Goal: Information Seeking & Learning: Learn about a topic

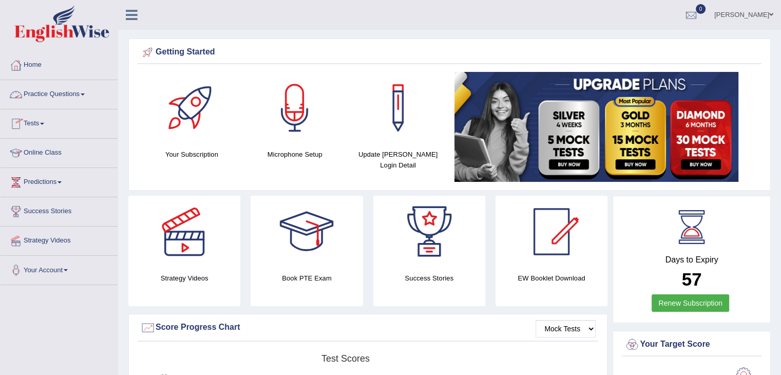
click at [64, 95] on link "Practice Questions" at bounding box center [59, 93] width 117 height 26
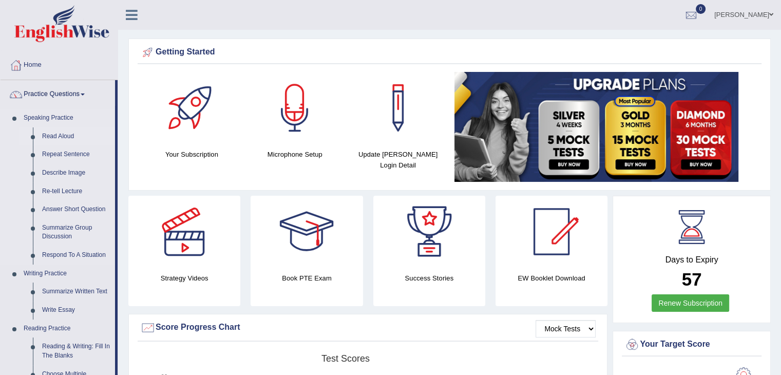
click at [61, 136] on link "Read Aloud" at bounding box center [76, 136] width 78 height 18
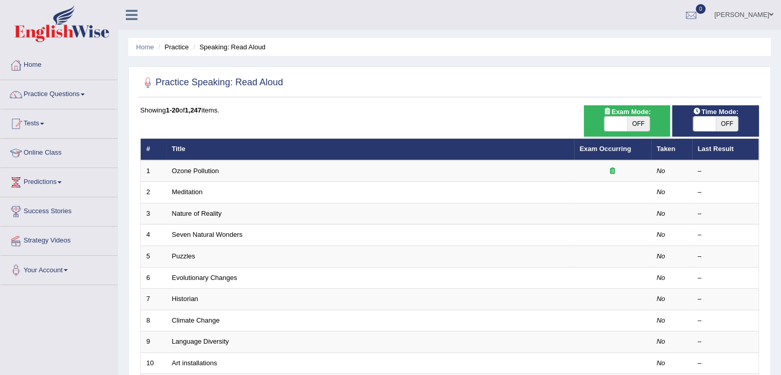
click at [729, 124] on span "OFF" at bounding box center [727, 124] width 23 height 14
checkbox input "true"
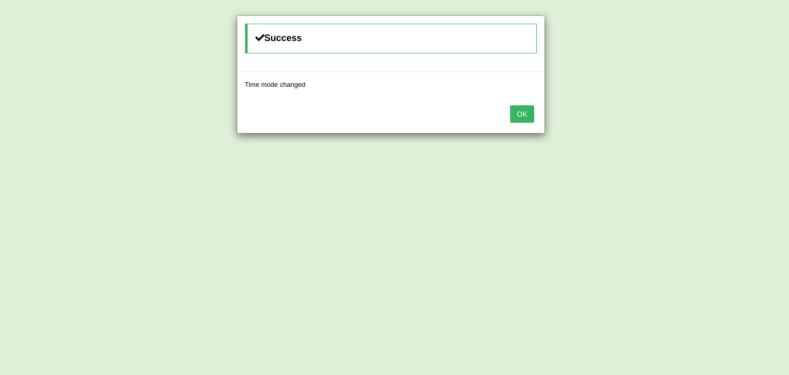
click at [520, 116] on button "OK" at bounding box center [522, 113] width 24 height 17
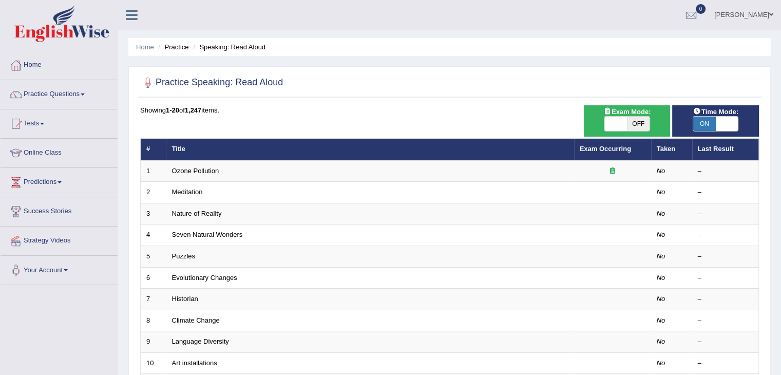
click at [638, 124] on span "OFF" at bounding box center [638, 124] width 23 height 14
checkbox input "true"
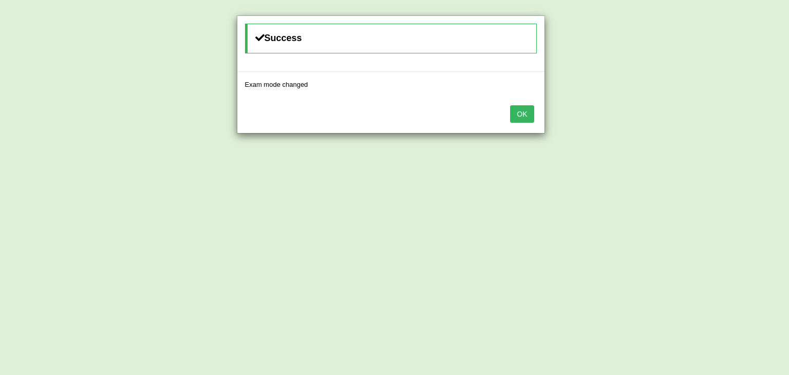
click at [524, 111] on button "OK" at bounding box center [522, 113] width 24 height 17
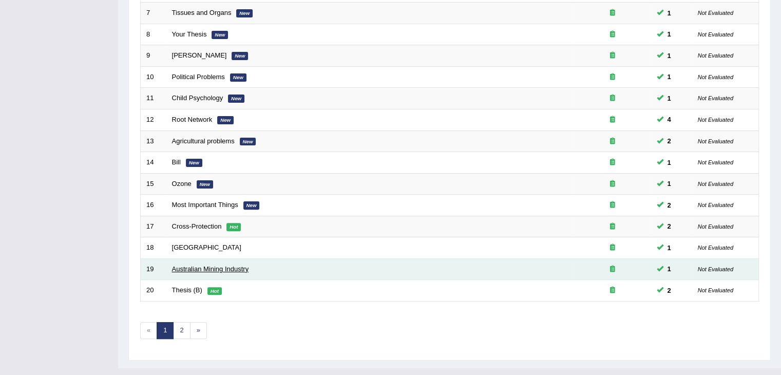
scroll to position [302, 0]
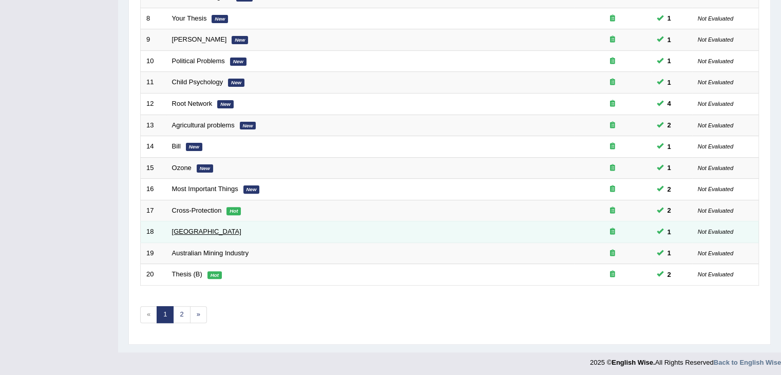
click at [202, 228] on link "Botanic Gardens" at bounding box center [206, 231] width 69 height 8
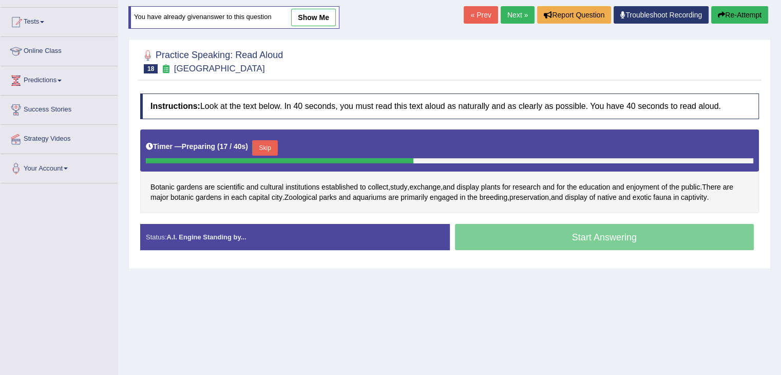
scroll to position [103, 0]
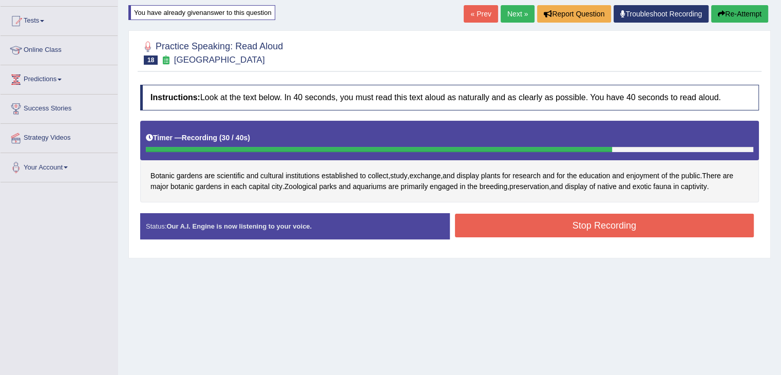
click at [593, 227] on button "Stop Recording" at bounding box center [604, 226] width 299 height 24
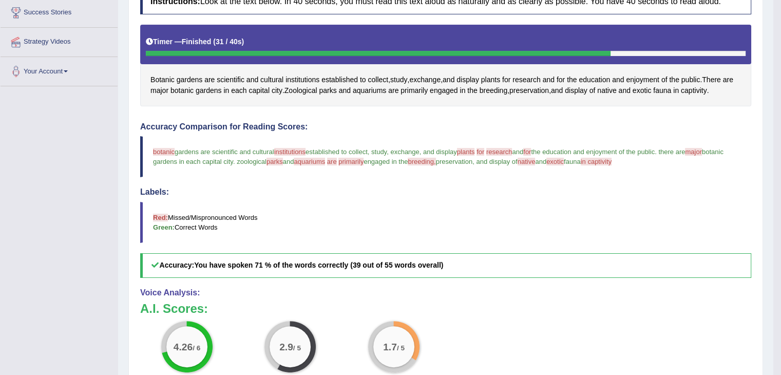
scroll to position [257, 0]
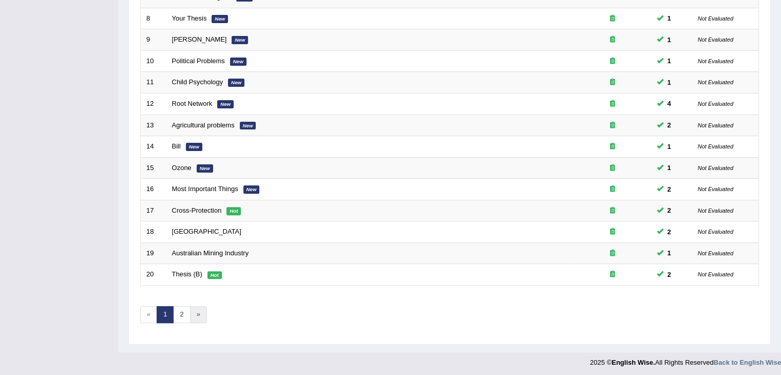
click at [200, 312] on link "»" at bounding box center [198, 314] width 17 height 17
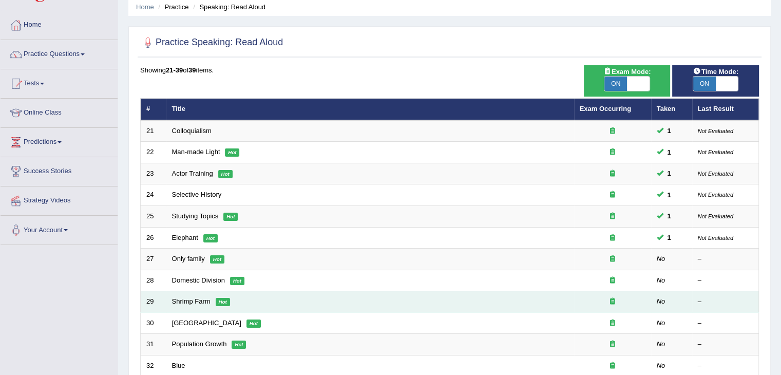
scroll to position [103, 0]
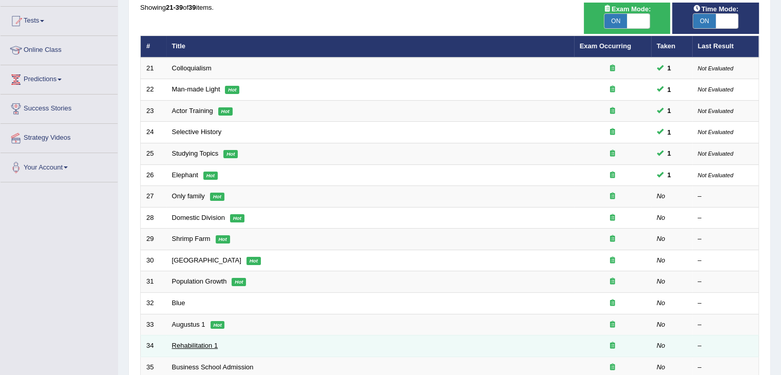
click at [191, 344] on link "Rehabilitation 1" at bounding box center [195, 345] width 46 height 8
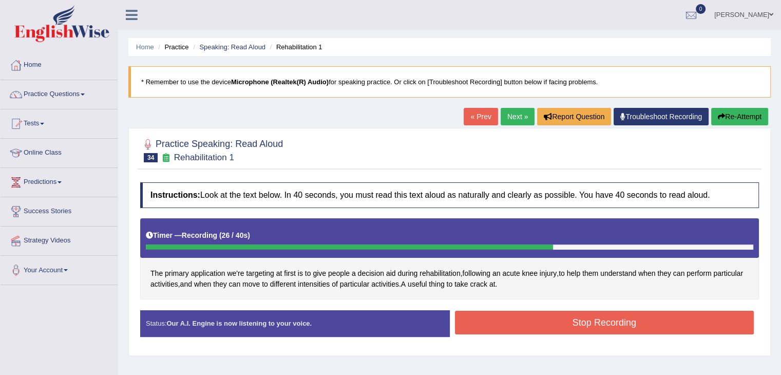
click at [609, 325] on button "Stop Recording" at bounding box center [604, 323] width 299 height 24
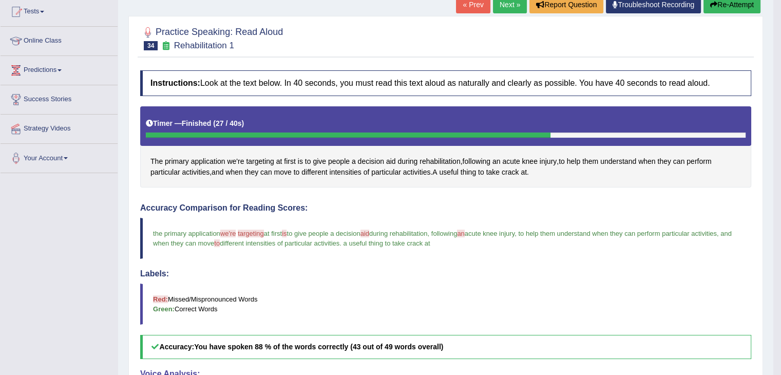
scroll to position [60, 0]
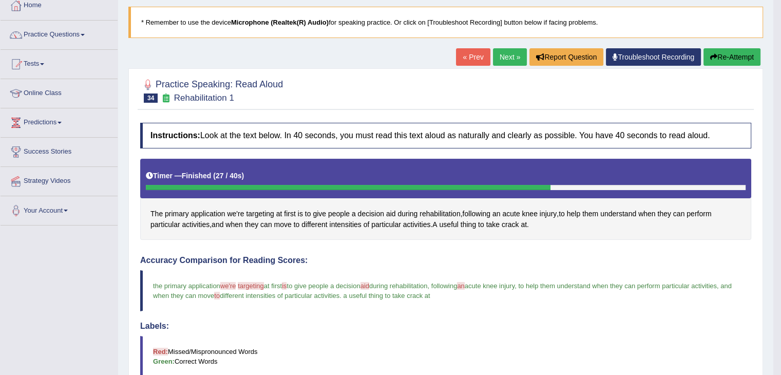
click at [504, 52] on link "Next »" at bounding box center [510, 56] width 34 height 17
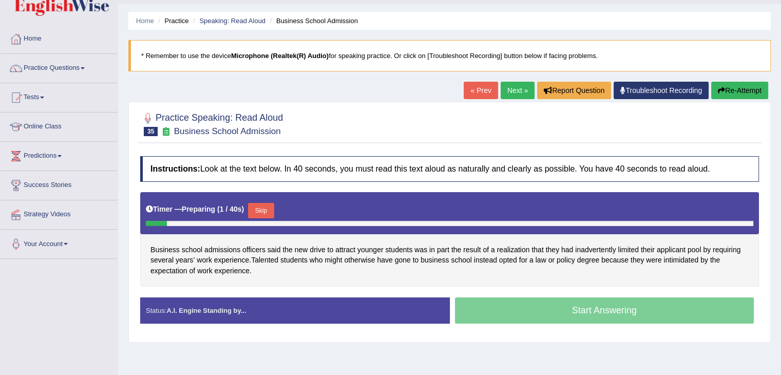
scroll to position [51, 0]
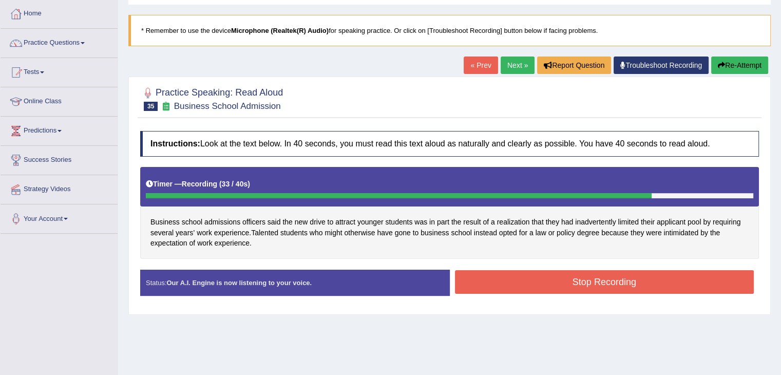
click at [616, 282] on button "Stop Recording" at bounding box center [604, 282] width 299 height 24
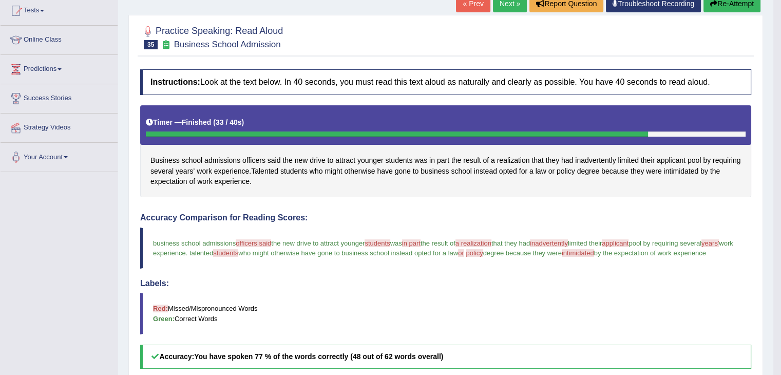
scroll to position [103, 0]
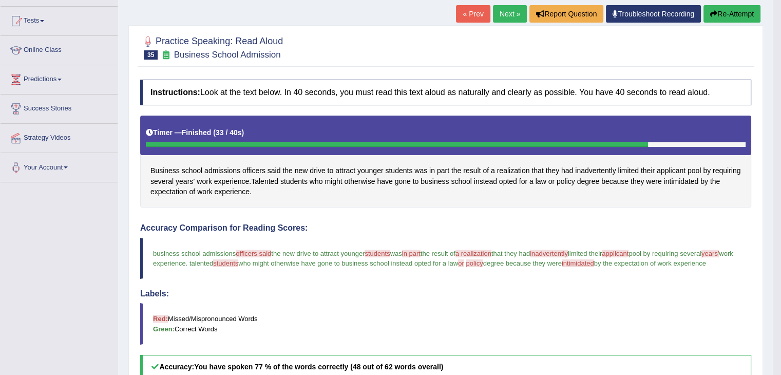
click at [506, 14] on link "Next »" at bounding box center [510, 13] width 34 height 17
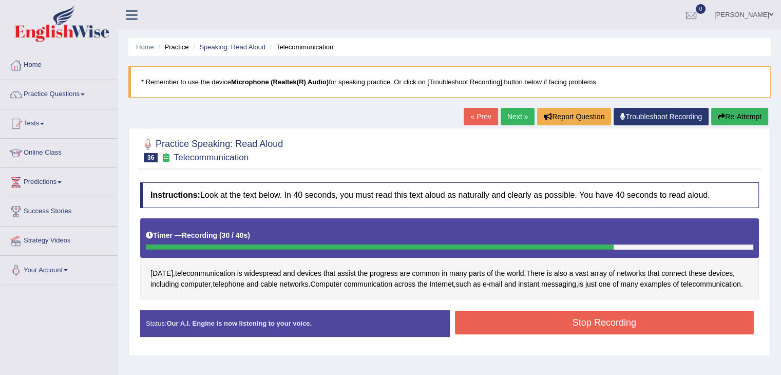
click at [589, 332] on button "Stop Recording" at bounding box center [604, 323] width 299 height 24
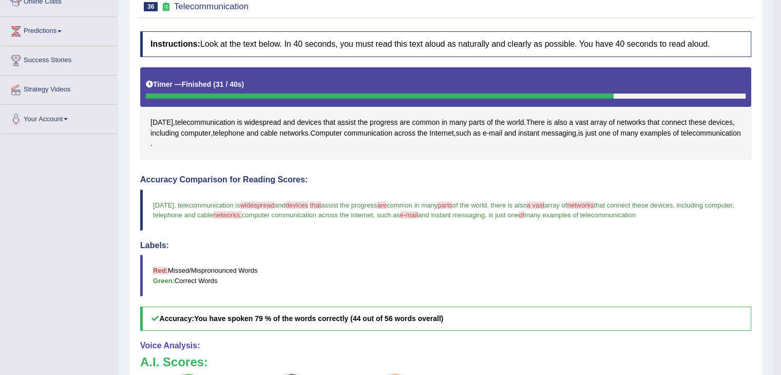
scroll to position [70, 0]
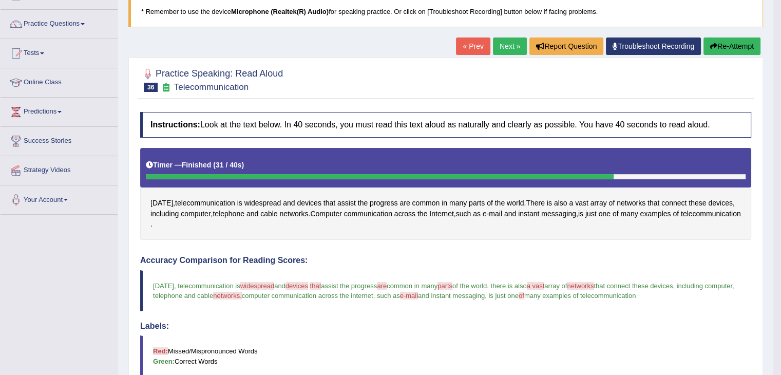
click at [730, 45] on button "Re-Attempt" at bounding box center [731, 45] width 57 height 17
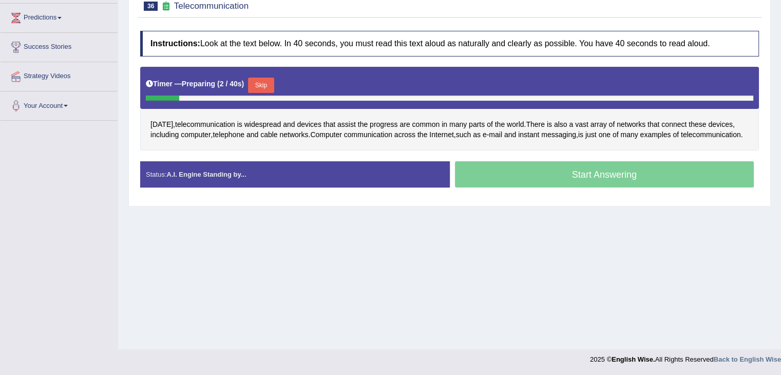
scroll to position [164, 0]
click at [269, 82] on button "Skip" at bounding box center [265, 85] width 26 height 15
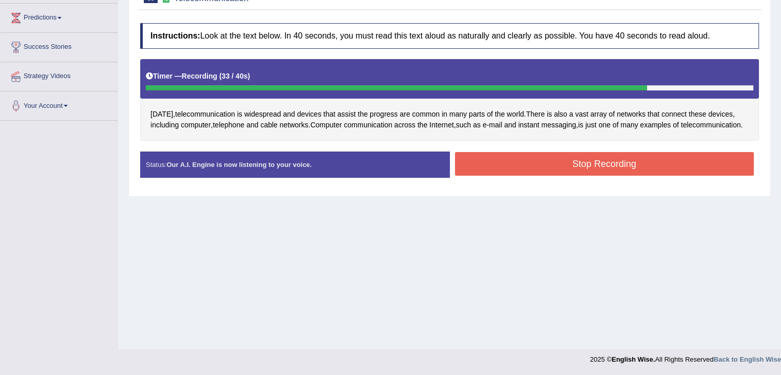
click at [530, 176] on button "Stop Recording" at bounding box center [604, 164] width 299 height 24
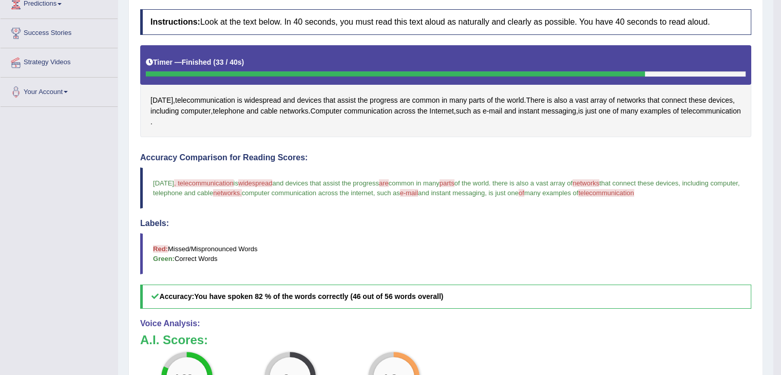
scroll to position [62, 0]
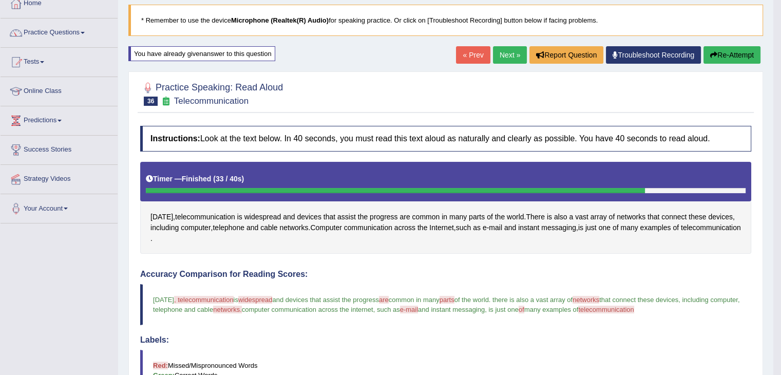
click at [509, 56] on link "Next »" at bounding box center [510, 54] width 34 height 17
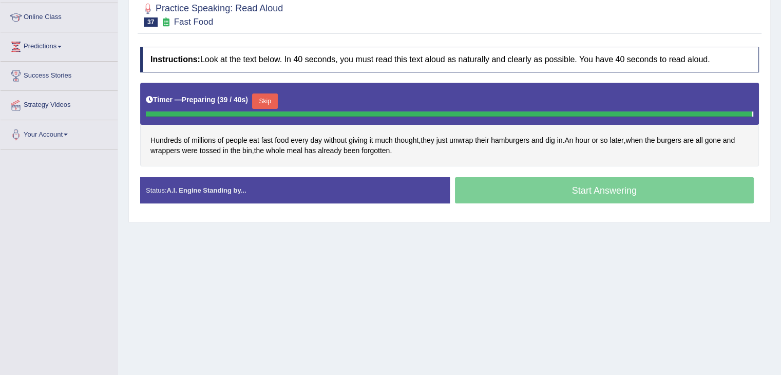
scroll to position [154, 0]
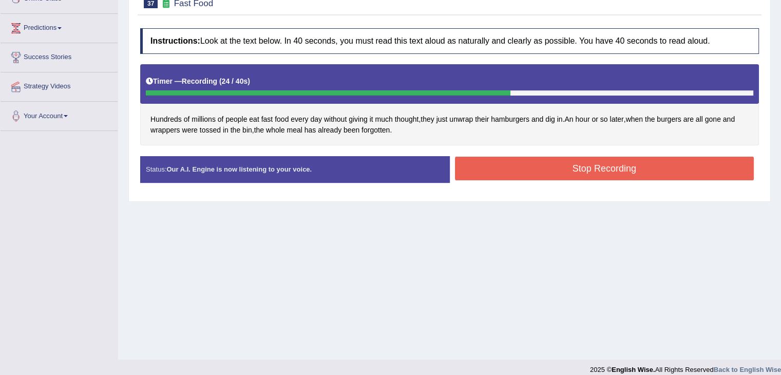
click at [603, 171] on button "Stop Recording" at bounding box center [604, 169] width 299 height 24
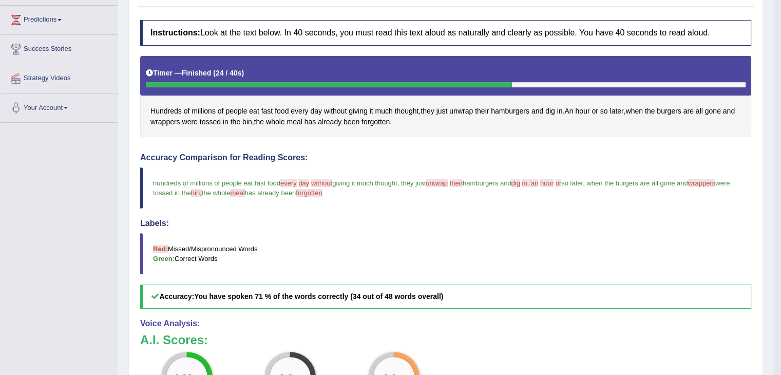
scroll to position [103, 0]
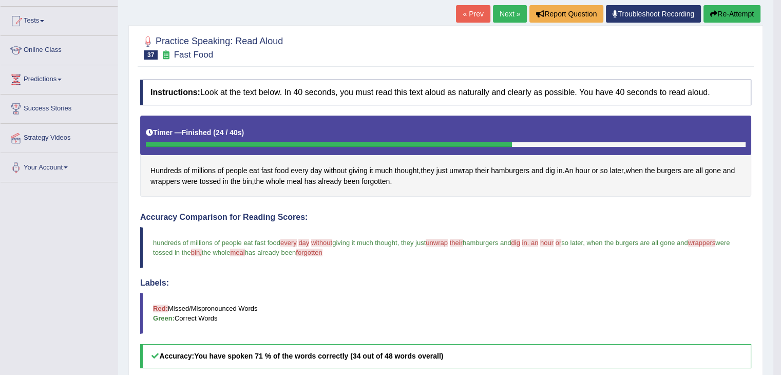
click at [732, 15] on button "Re-Attempt" at bounding box center [731, 13] width 57 height 17
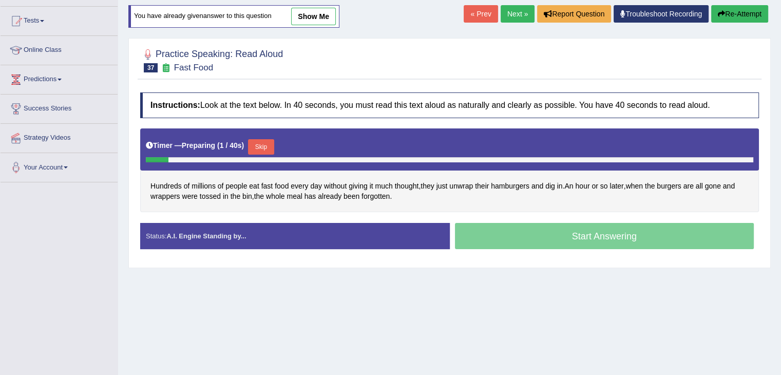
drag, startPoint x: 261, startPoint y: 146, endPoint x: 299, endPoint y: 226, distance: 89.1
click at [261, 147] on button "Skip" at bounding box center [261, 146] width 26 height 15
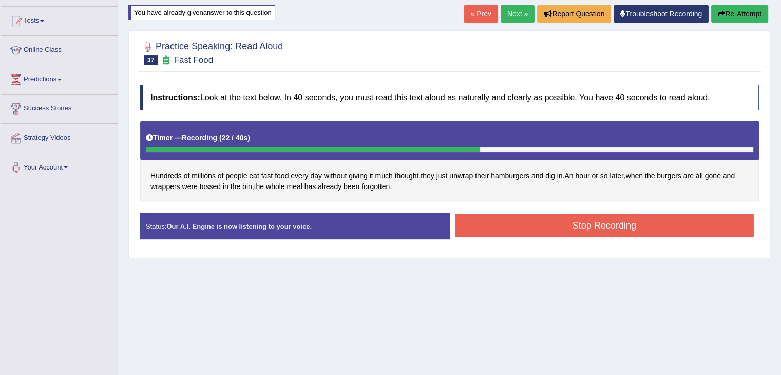
click at [548, 227] on button "Stop Recording" at bounding box center [604, 226] width 299 height 24
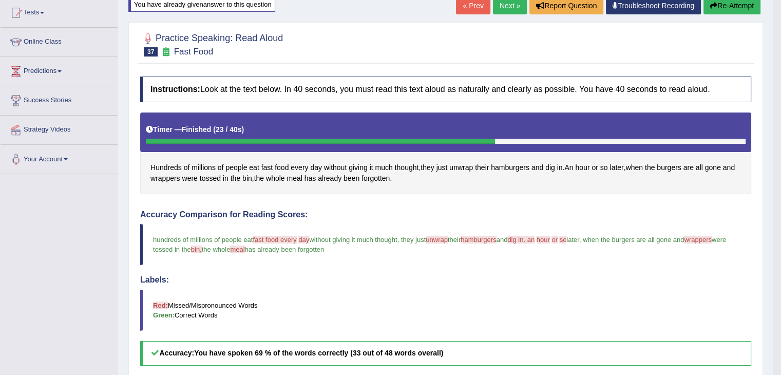
scroll to position [51, 0]
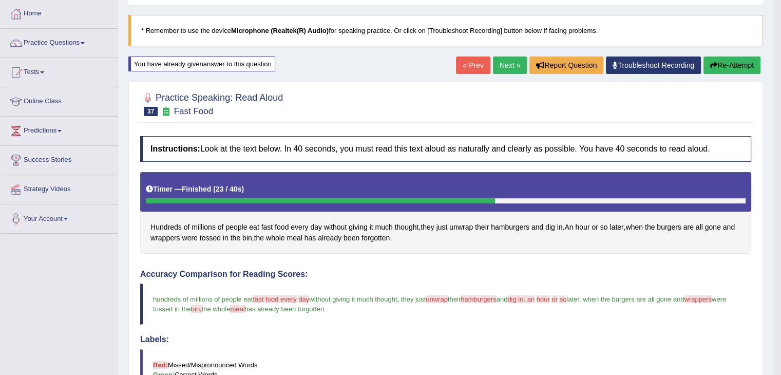
click at [744, 63] on button "Re-Attempt" at bounding box center [731, 64] width 57 height 17
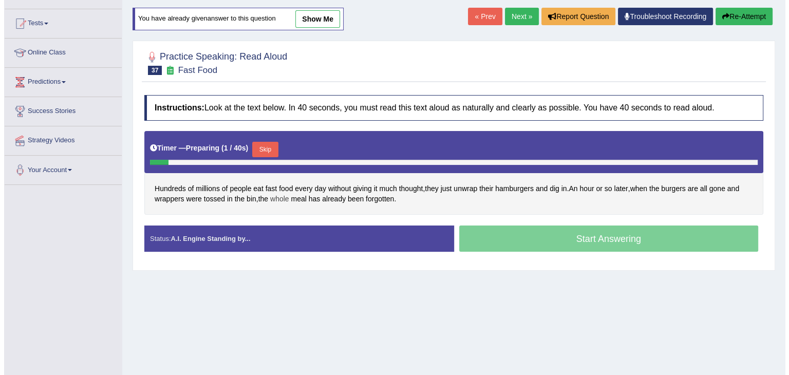
scroll to position [103, 0]
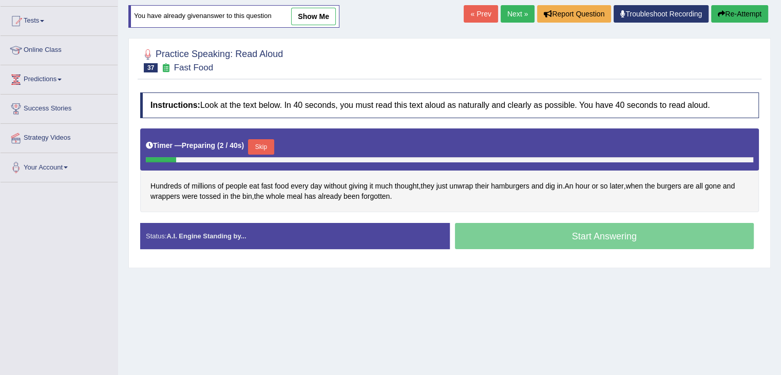
click at [273, 143] on button "Skip" at bounding box center [261, 146] width 26 height 15
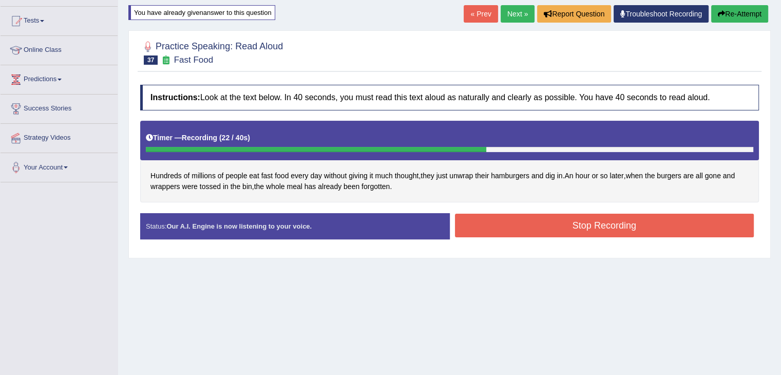
click at [614, 228] on button "Stop Recording" at bounding box center [604, 226] width 299 height 24
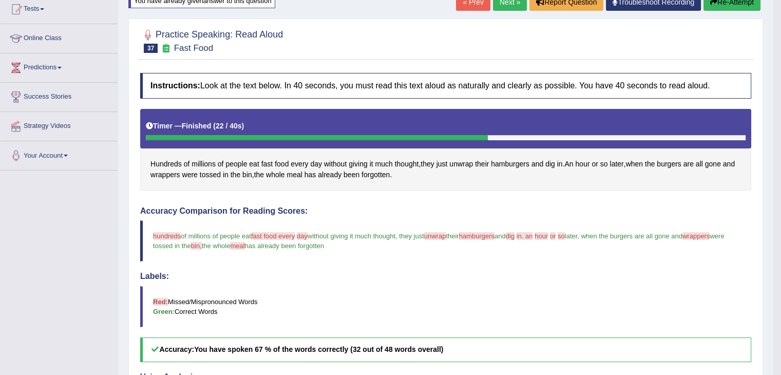
scroll to position [51, 0]
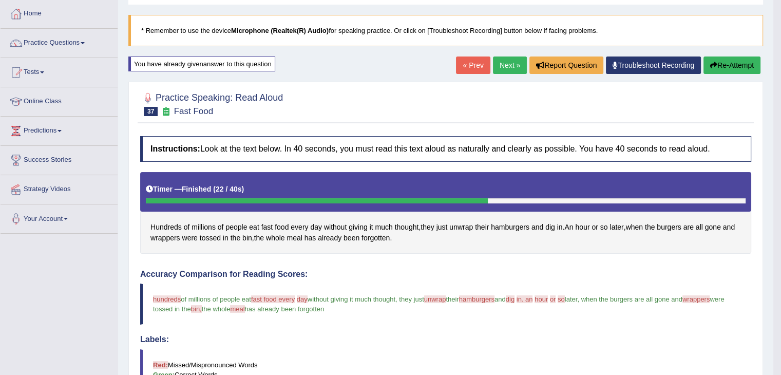
click at [501, 64] on link "Next »" at bounding box center [510, 64] width 34 height 17
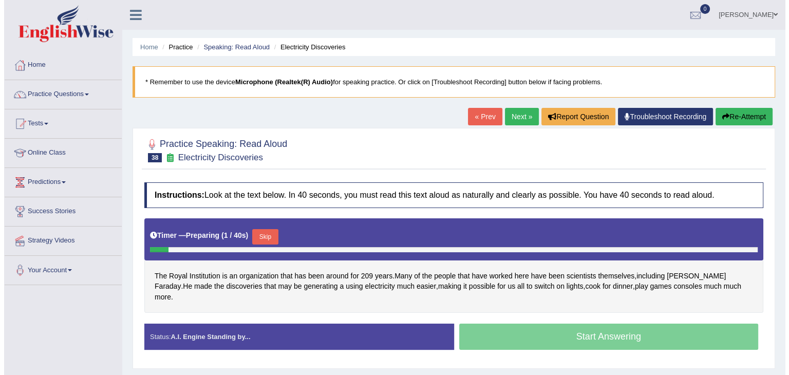
scroll to position [51, 0]
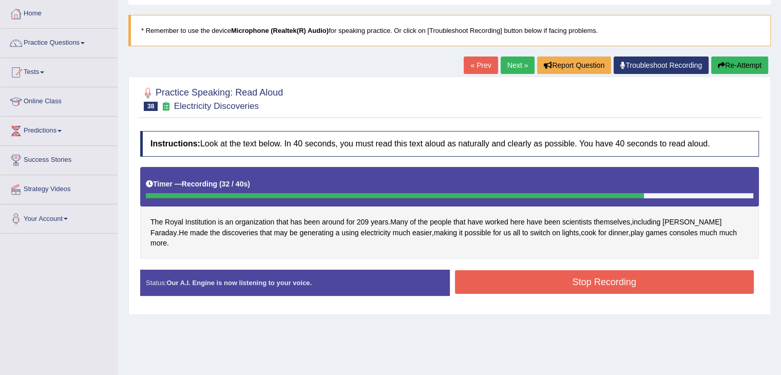
click at [579, 270] on button "Stop Recording" at bounding box center [604, 282] width 299 height 24
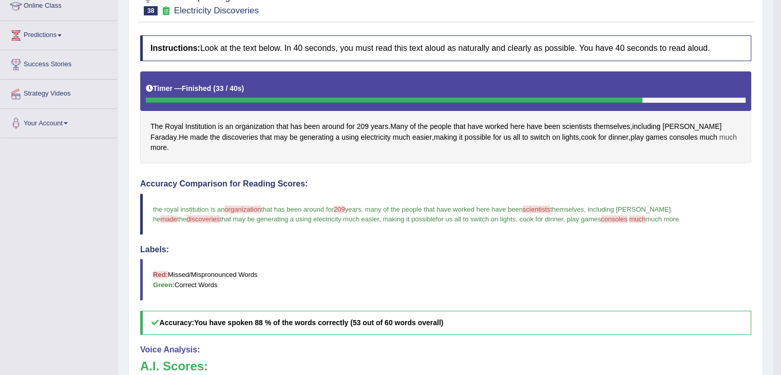
scroll to position [103, 0]
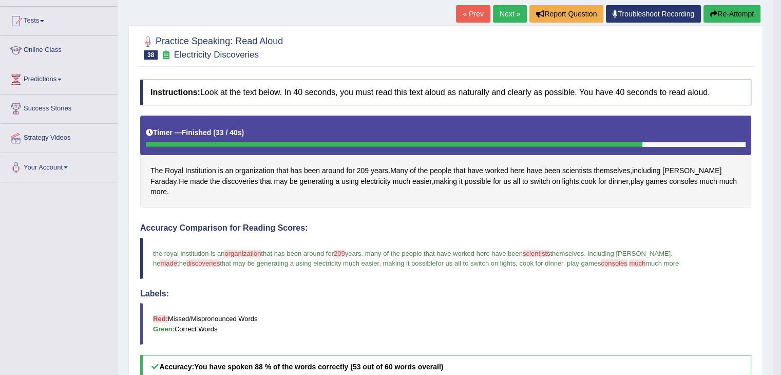
click at [729, 11] on button "Re-Attempt" at bounding box center [731, 13] width 57 height 17
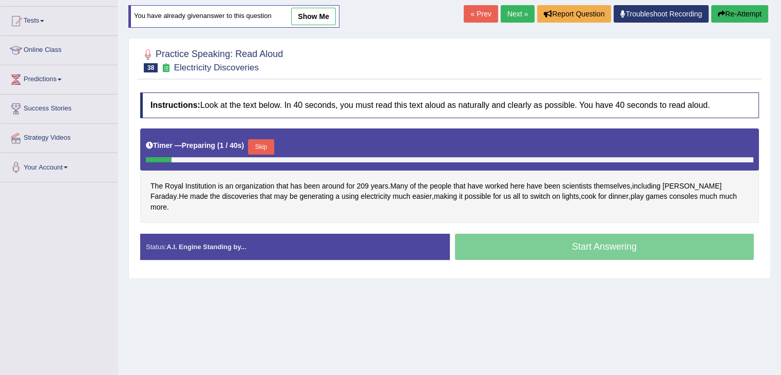
click at [267, 144] on button "Skip" at bounding box center [261, 146] width 26 height 15
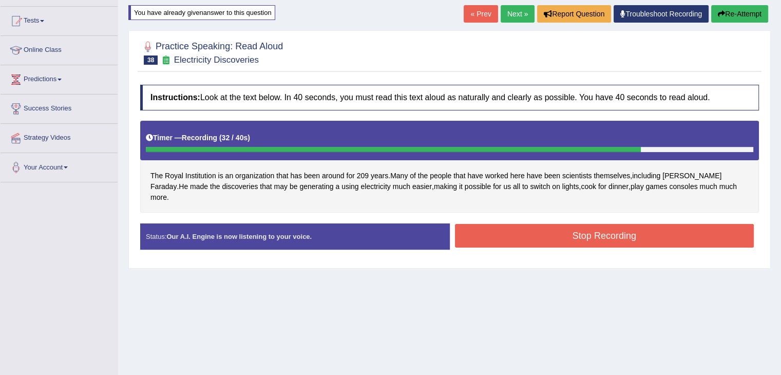
click at [608, 224] on button "Stop Recording" at bounding box center [604, 236] width 299 height 24
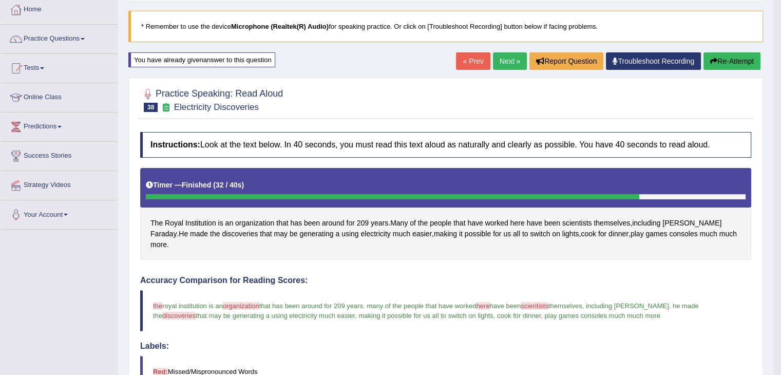
scroll to position [51, 0]
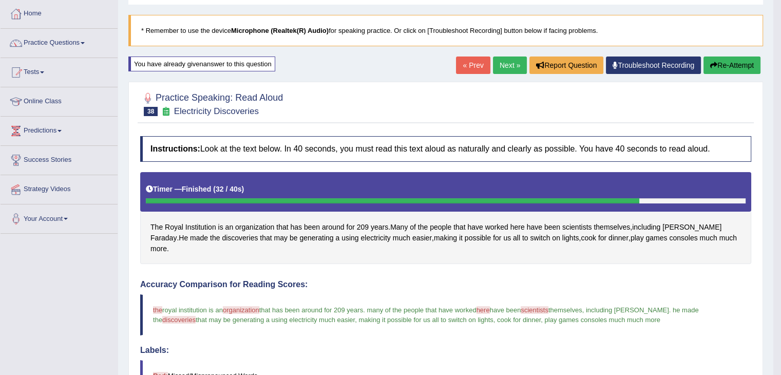
click at [737, 65] on button "Re-Attempt" at bounding box center [731, 64] width 57 height 17
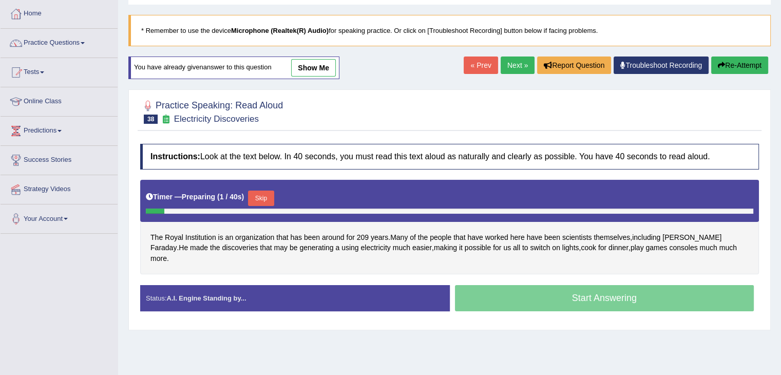
click at [263, 196] on button "Skip" at bounding box center [261, 197] width 26 height 15
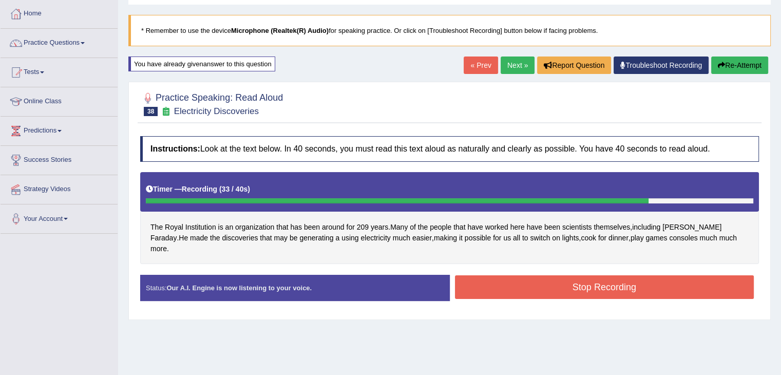
click at [593, 278] on button "Stop Recording" at bounding box center [604, 287] width 299 height 24
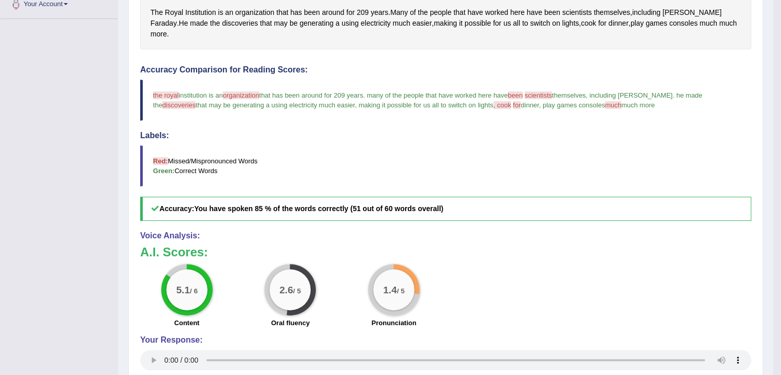
scroll to position [308, 0]
